Goal: Use online tool/utility: Utilize a website feature to perform a specific function

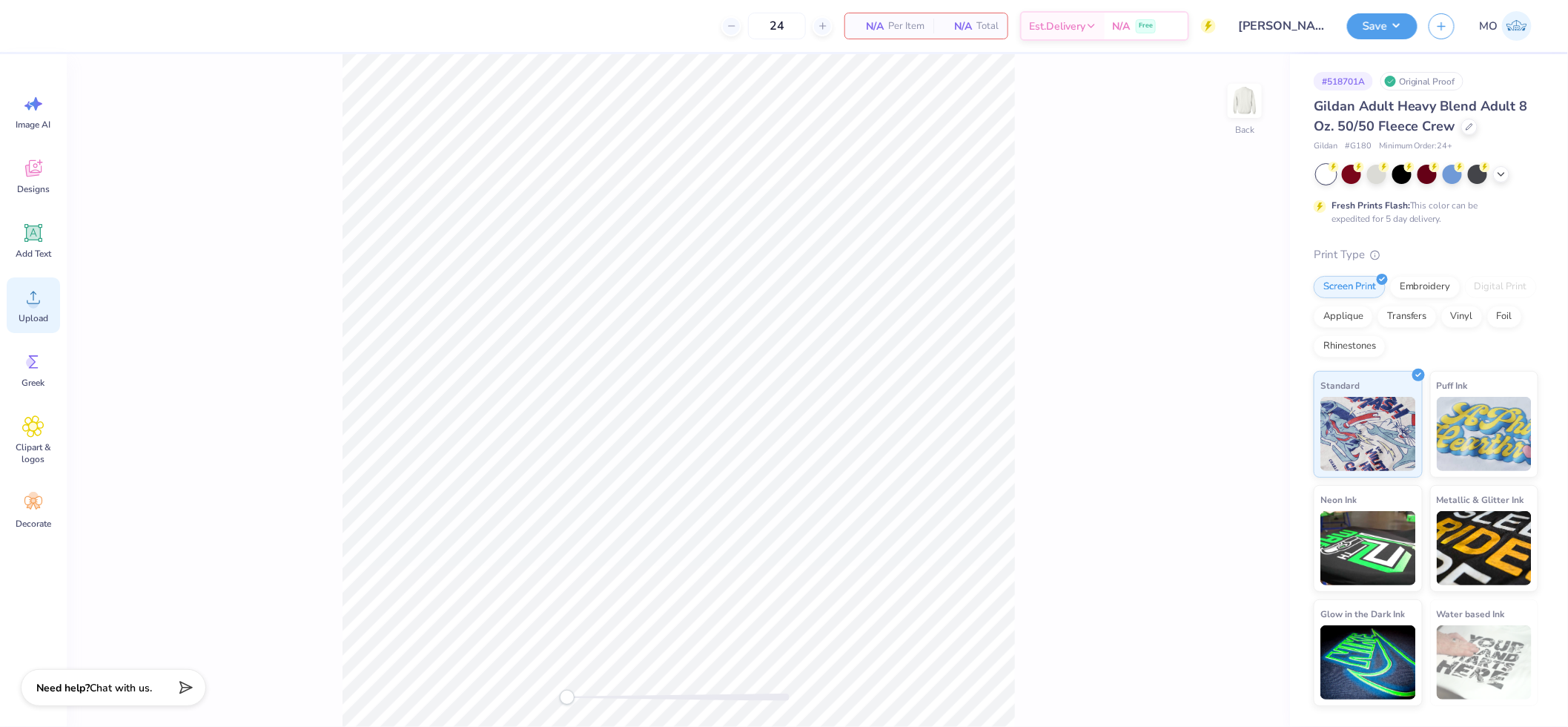
click at [36, 306] on circle at bounding box center [34, 303] width 11 height 11
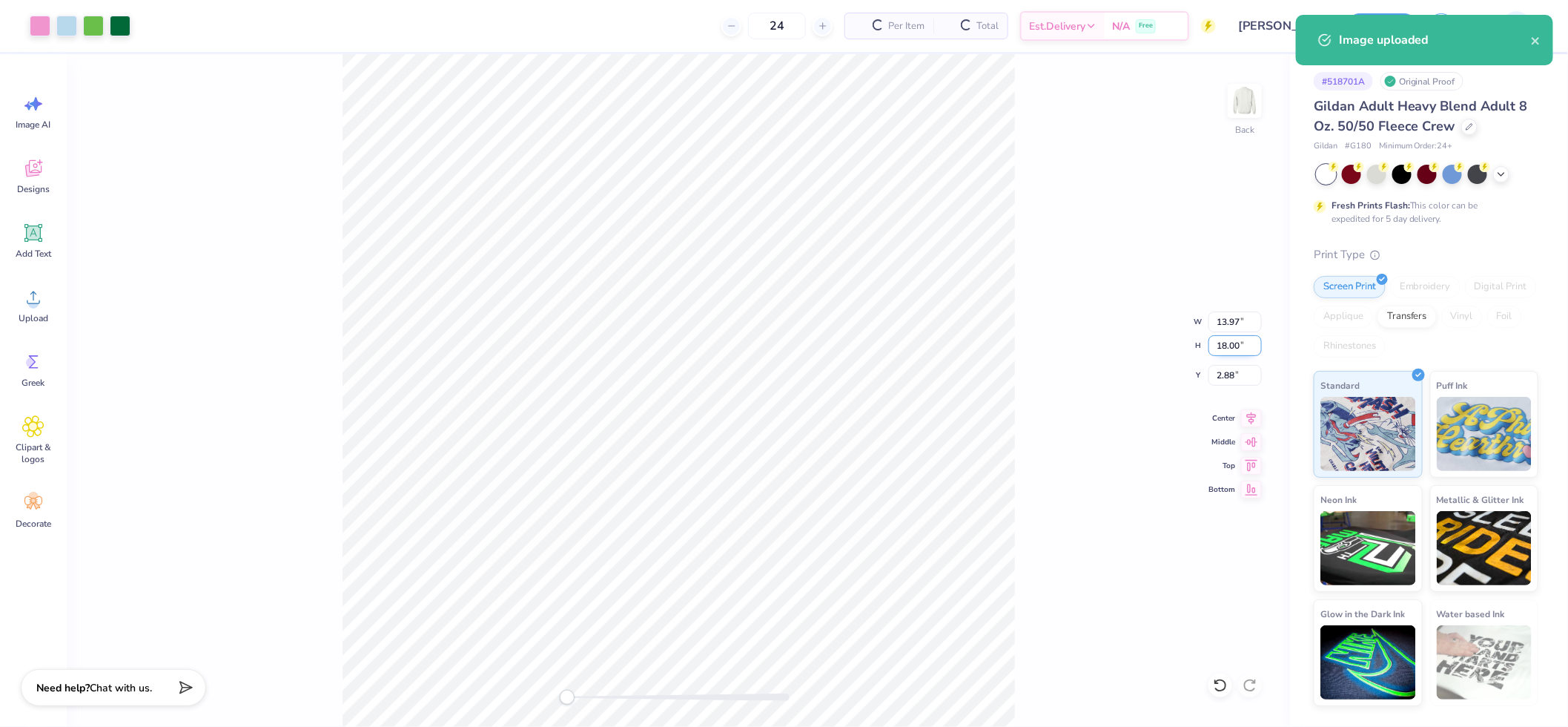
click at [1229, 339] on input "18.00" at bounding box center [1235, 345] width 53 height 20
type input "12"
type input "9.31"
type input "12.00"
click at [1251, 411] on icon at bounding box center [1251, 416] width 20 height 18
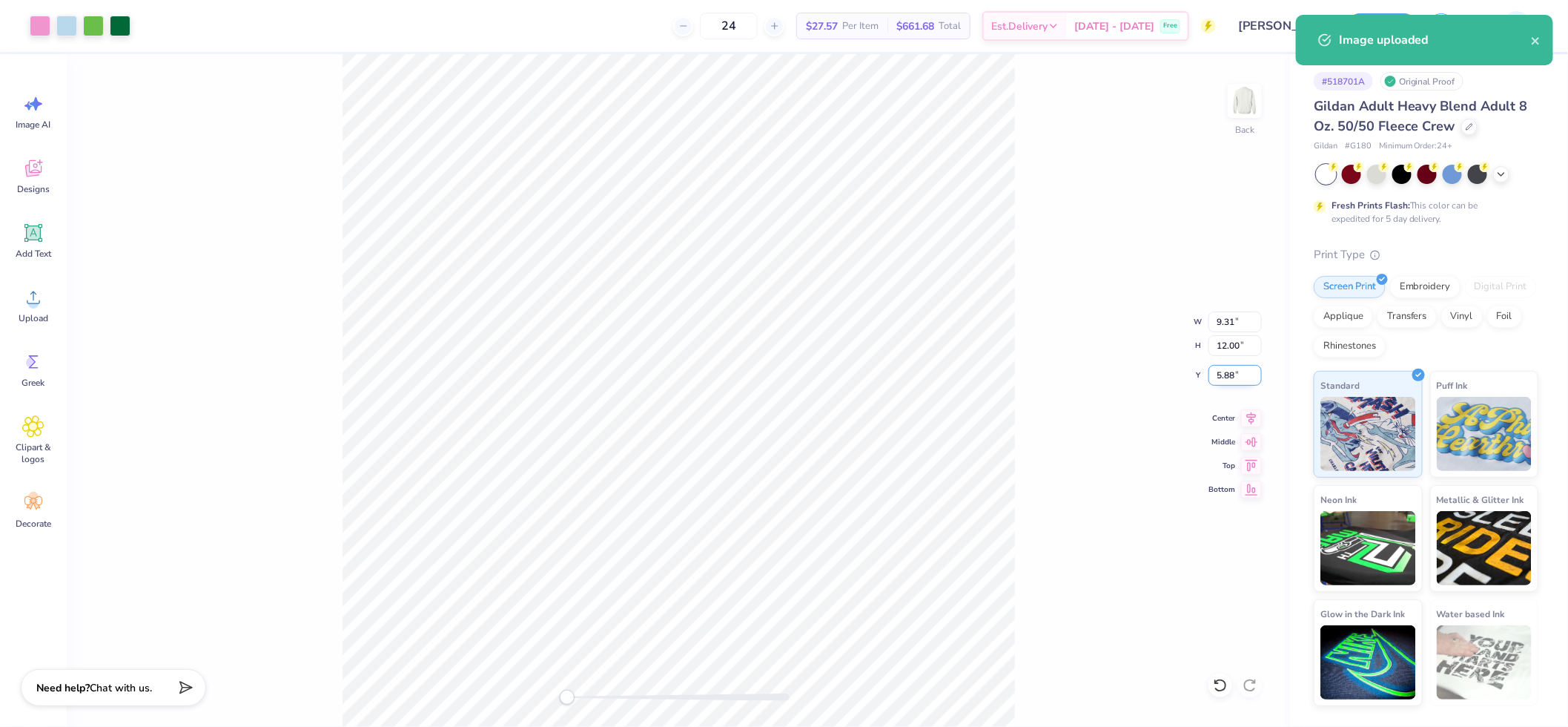
click at [1239, 380] on input "5.88" at bounding box center [1235, 375] width 53 height 20
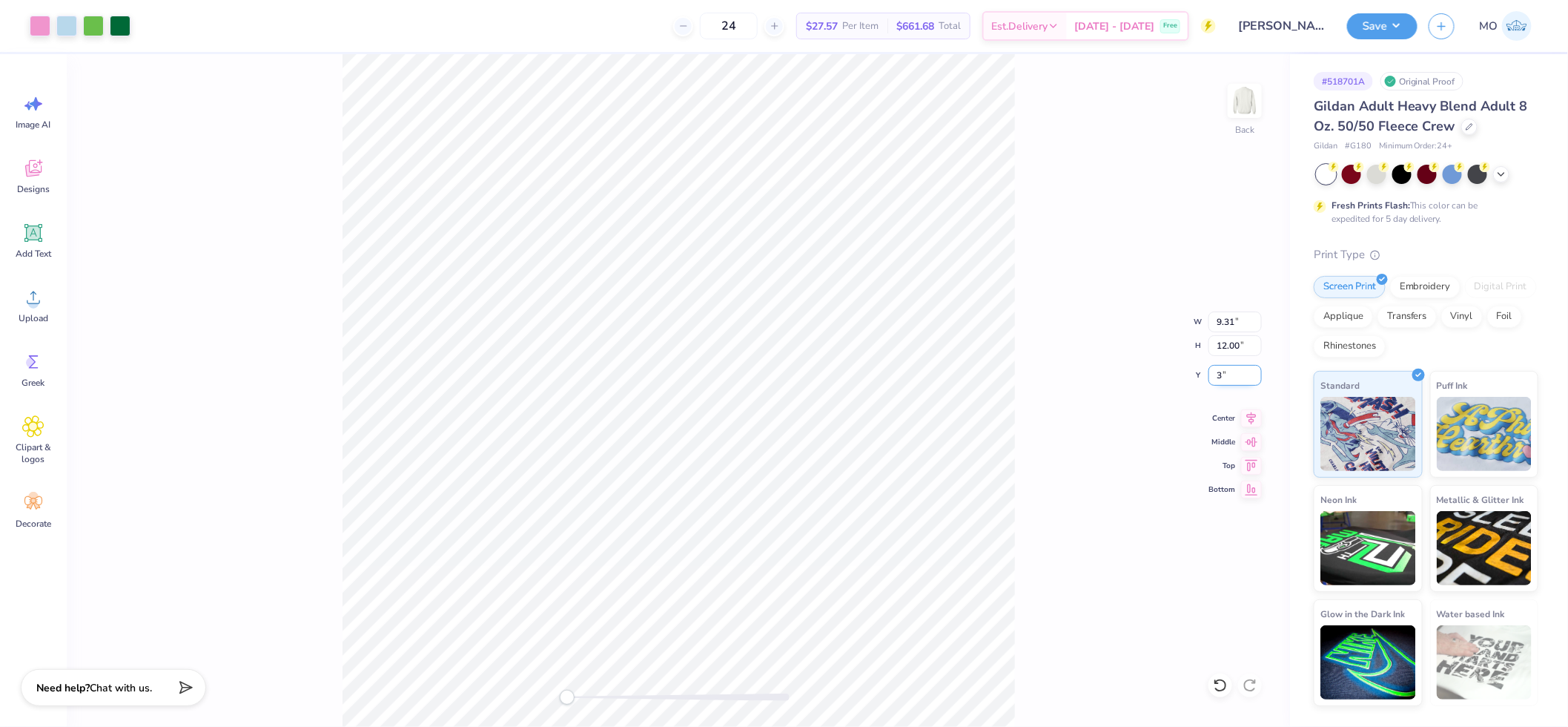
type input "3"
click at [1399, 35] on button "Save" at bounding box center [1382, 24] width 70 height 26
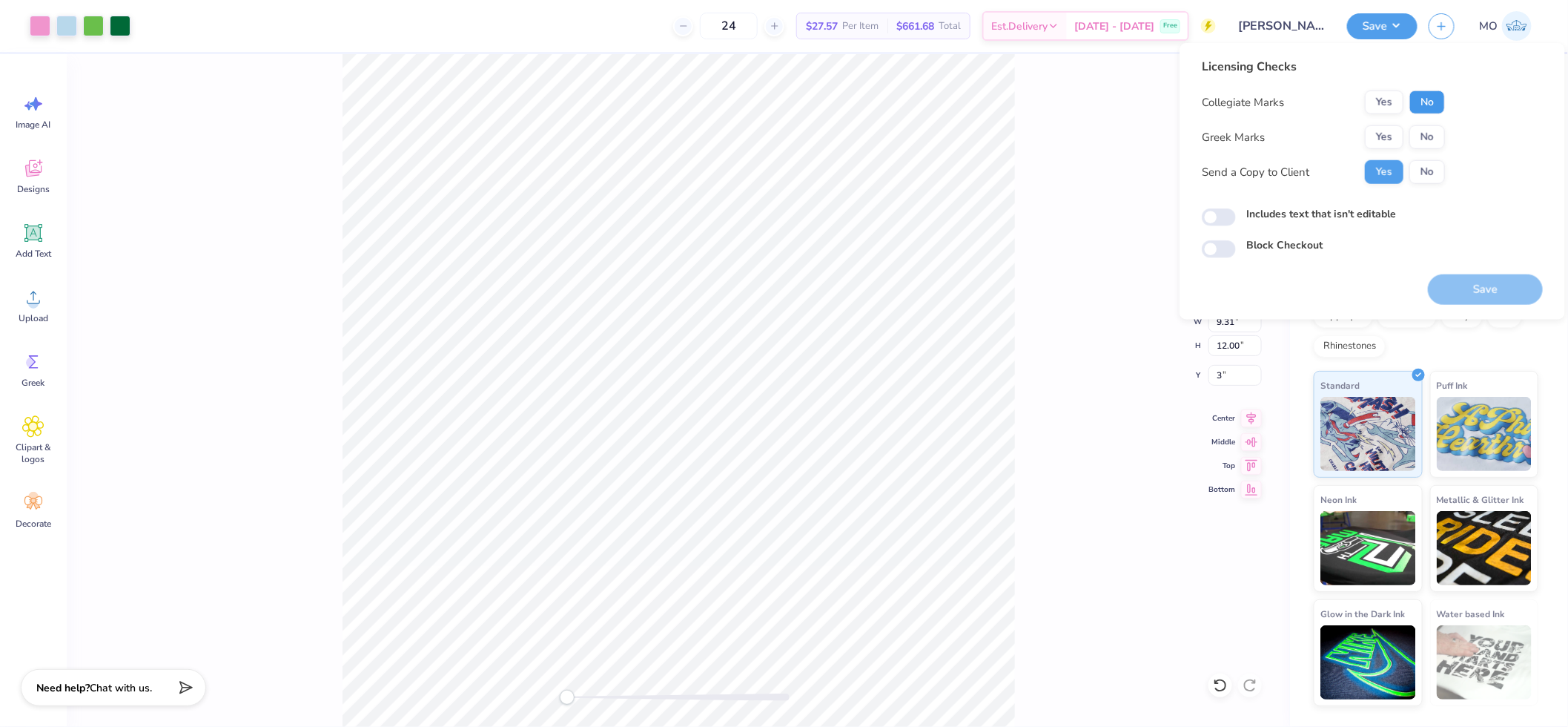
click at [1422, 100] on button "No" at bounding box center [1427, 102] width 36 height 24
click at [1415, 137] on button "No" at bounding box center [1427, 137] width 36 height 24
click at [1216, 221] on input "Includes text that isn't editable" at bounding box center [1218, 217] width 34 height 18
checkbox input "true"
click at [1488, 291] on button "Save" at bounding box center [1485, 289] width 115 height 30
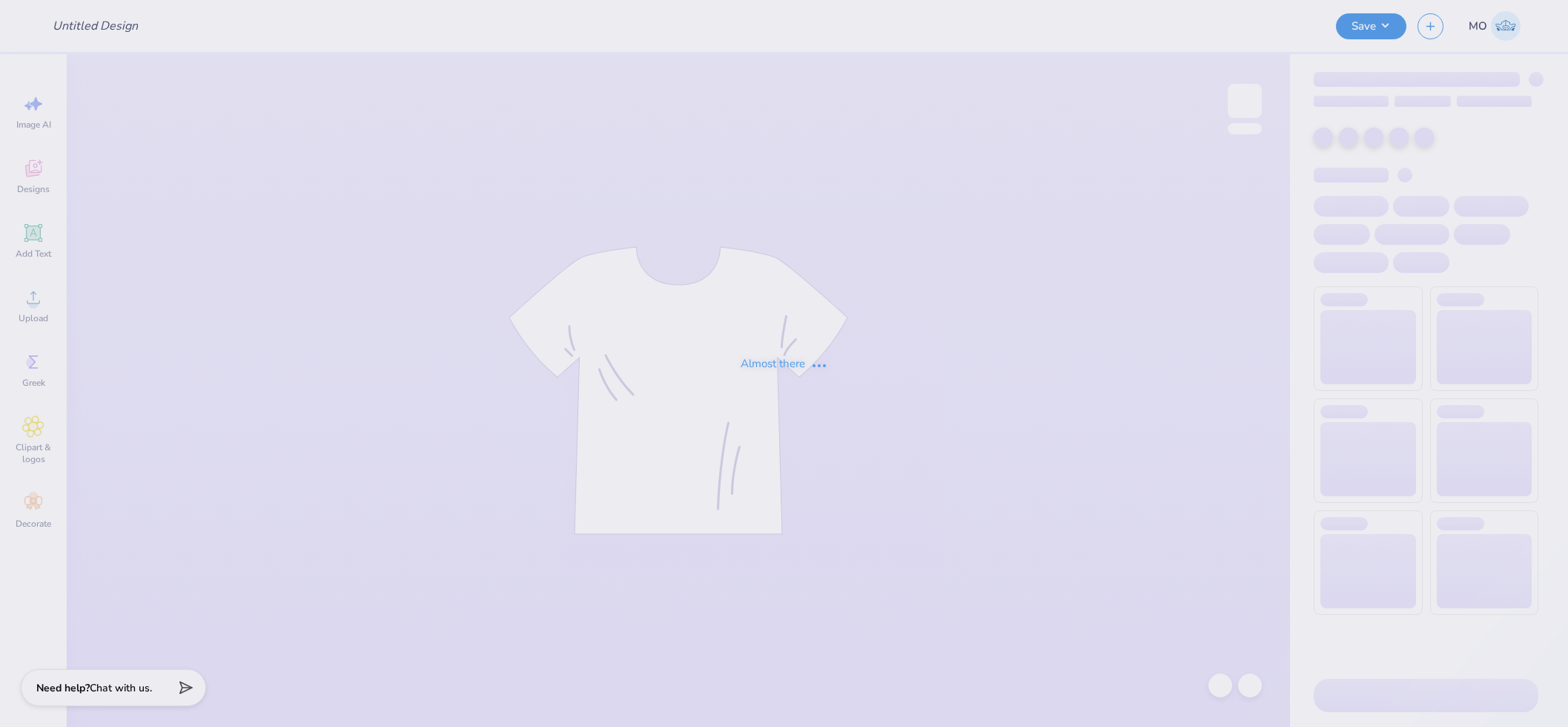
type input "[PERSON_NAME] : [GEOGRAPHIC_DATA] at [GEOGRAPHIC_DATA]"
